Goal: Task Accomplishment & Management: Use online tool/utility

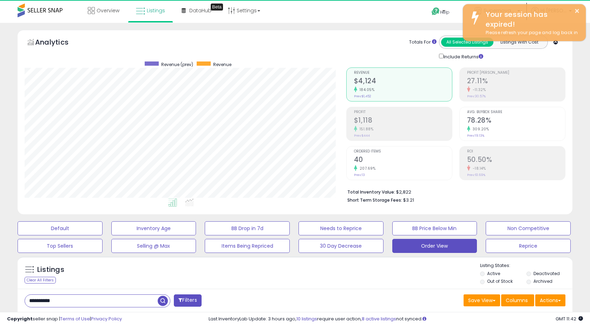
select select "**"
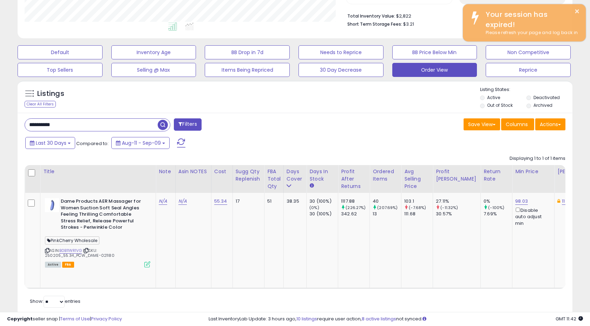
scroll to position [144, 321]
